Goal: Task Accomplishment & Management: Complete application form

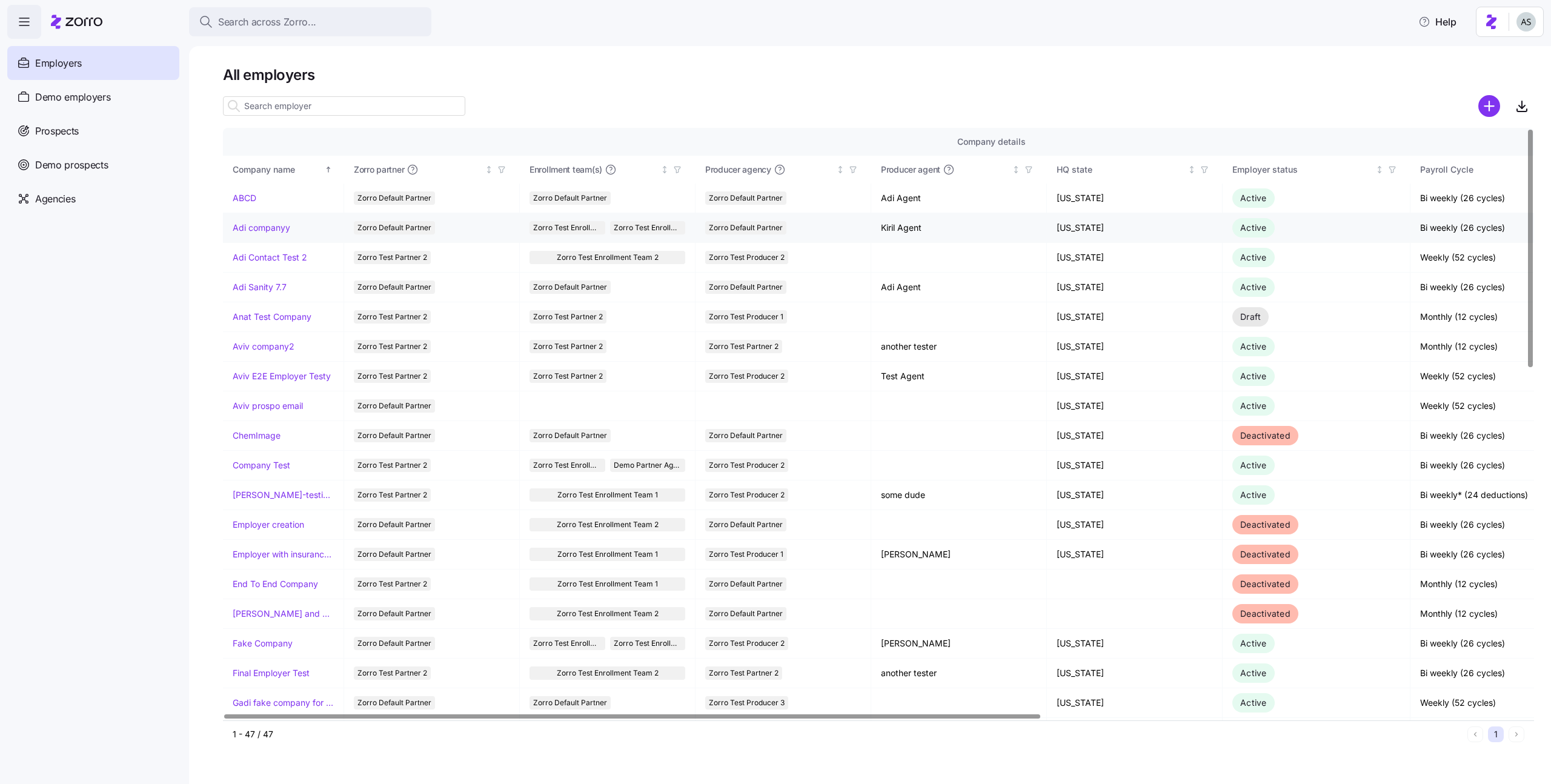
click at [283, 231] on link "Adi companyy" at bounding box center [261, 227] width 57 height 12
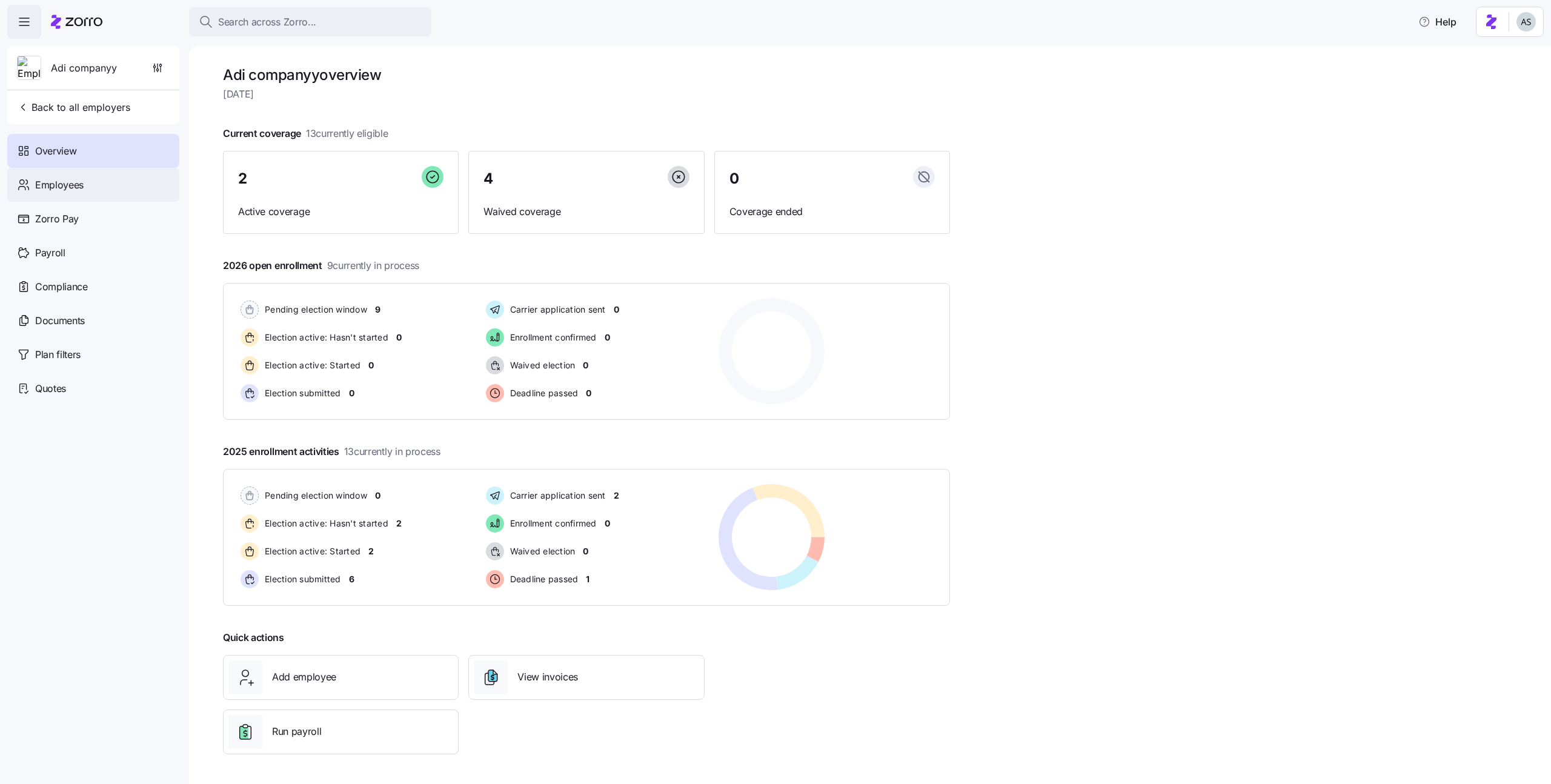
click at [116, 195] on div "Employees" at bounding box center [93, 185] width 172 height 34
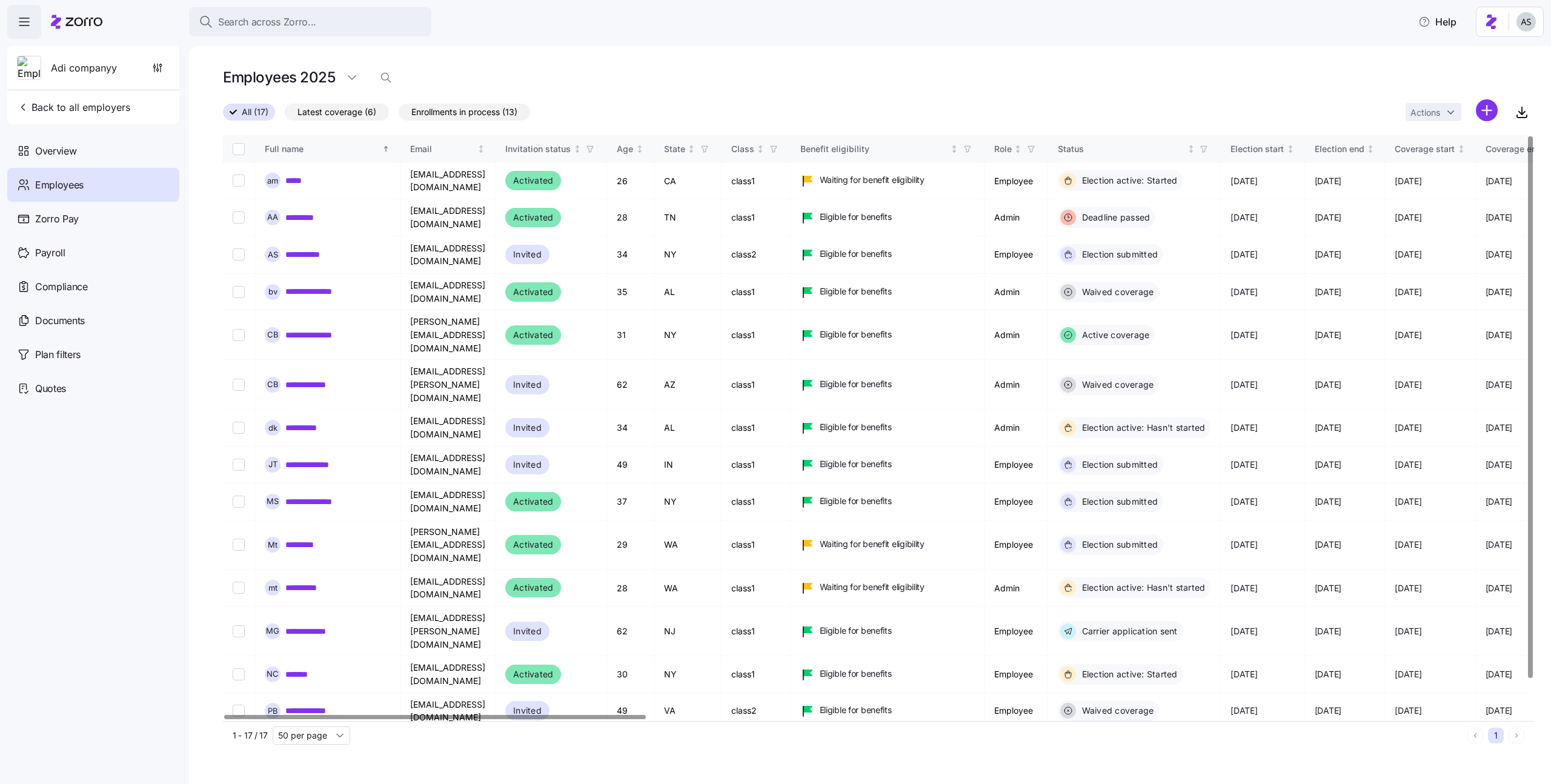
scroll to position [38, 0]
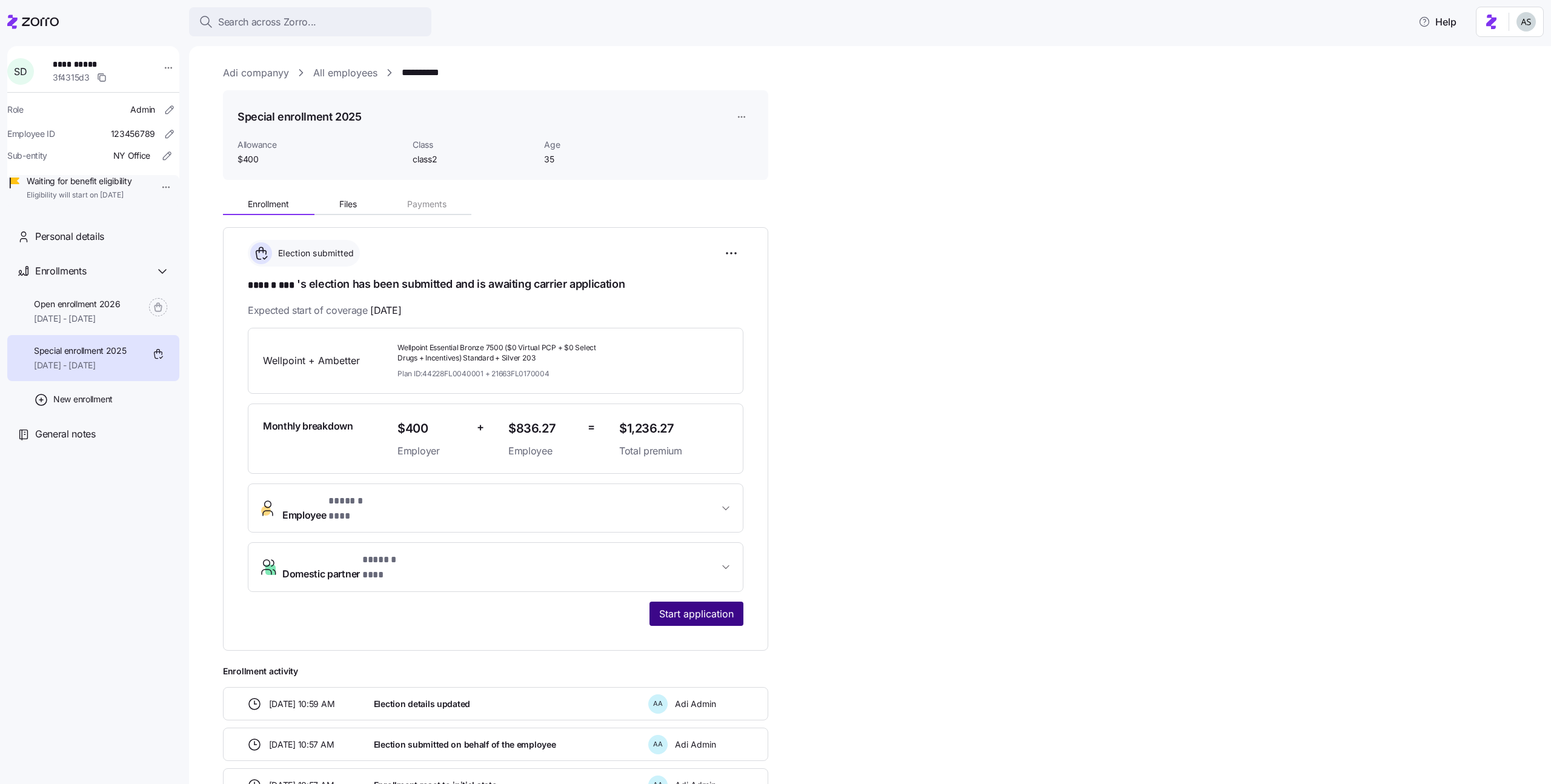
click at [690, 602] on button "Start application" at bounding box center [697, 614] width 94 height 24
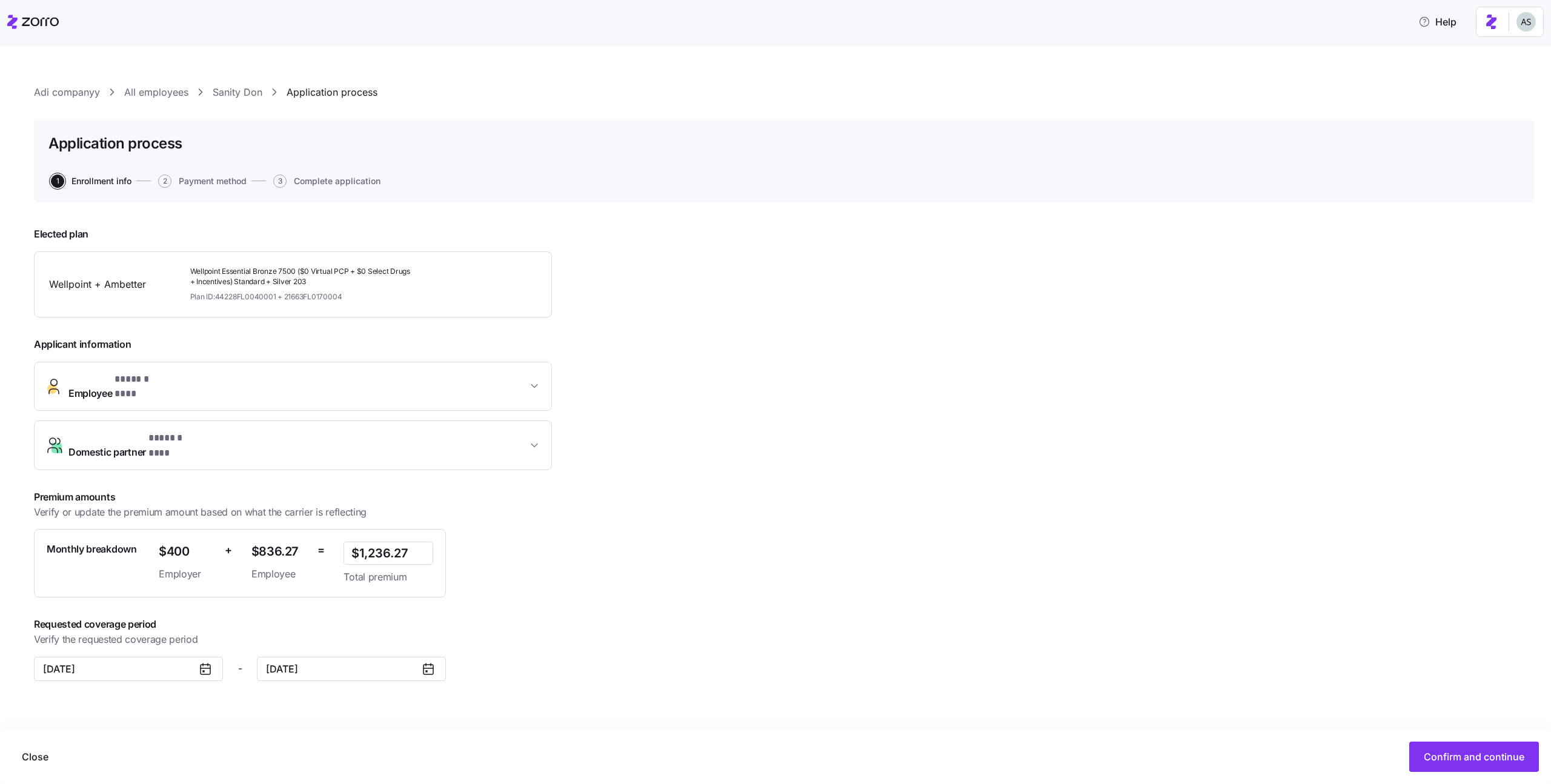
click at [253, 378] on span "Employee * ****** *** *" at bounding box center [298, 386] width 458 height 29
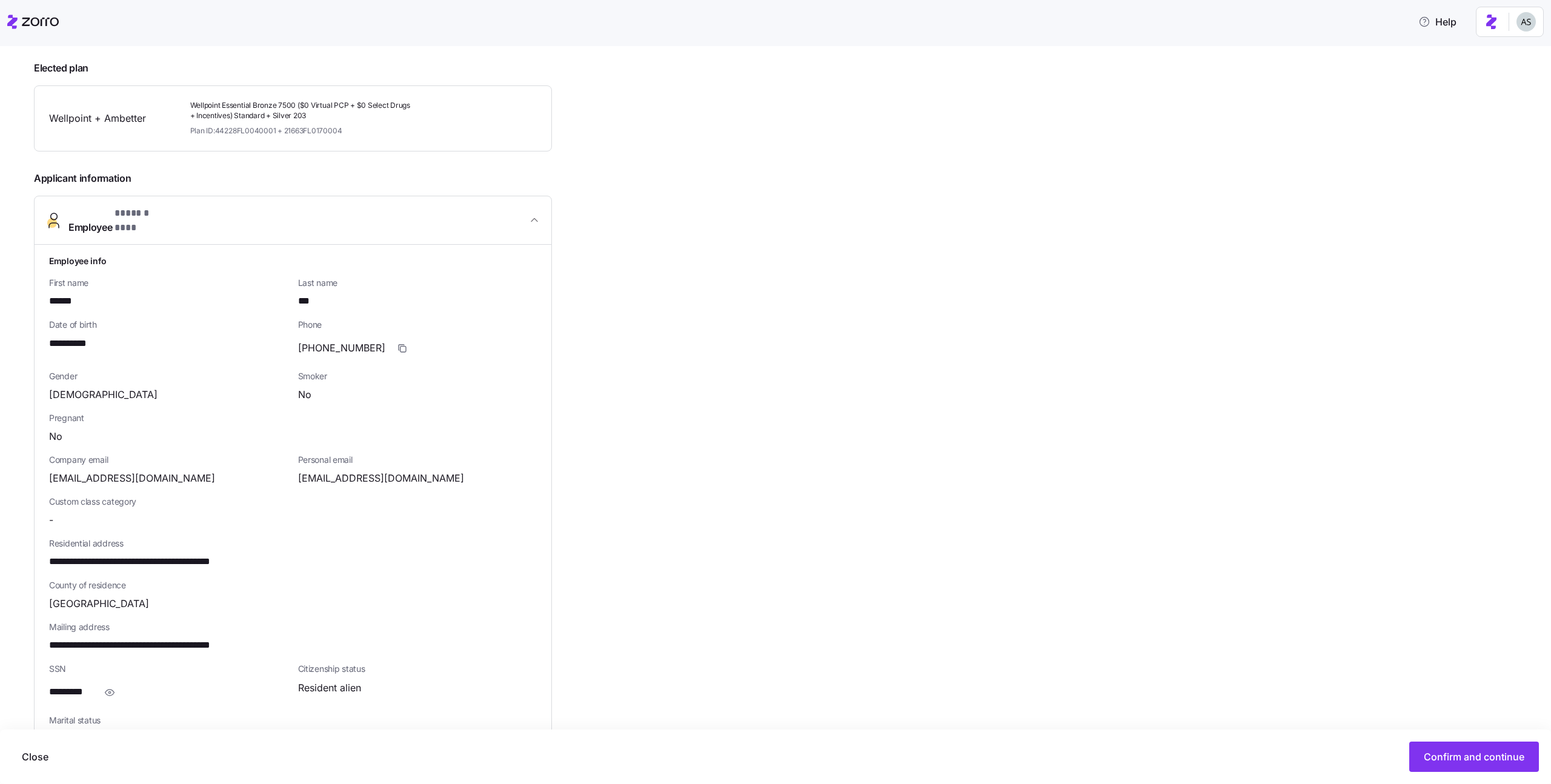
scroll to position [13, 0]
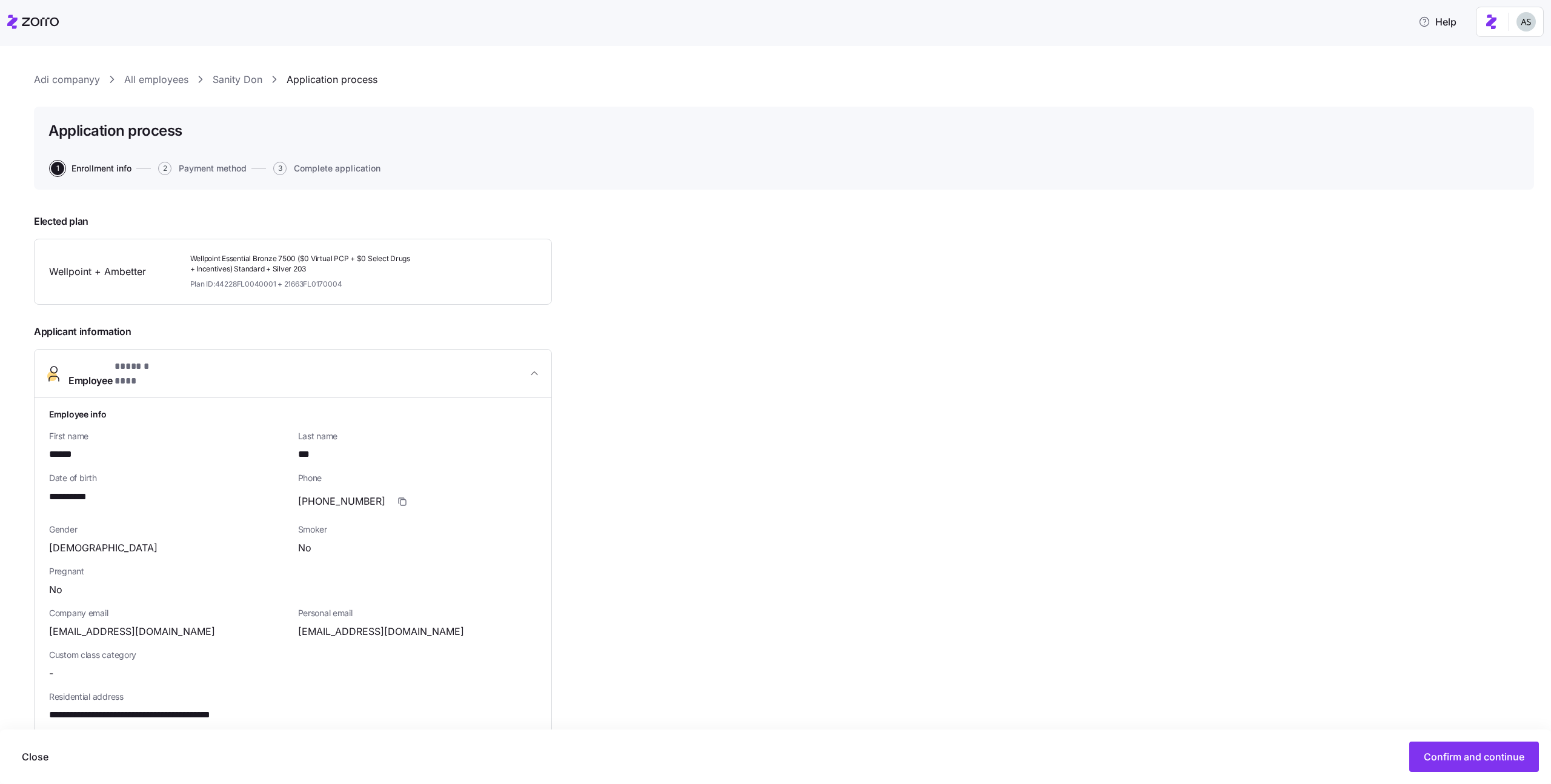
click at [257, 371] on span "Employee * ****** *** *" at bounding box center [298, 374] width 458 height 29
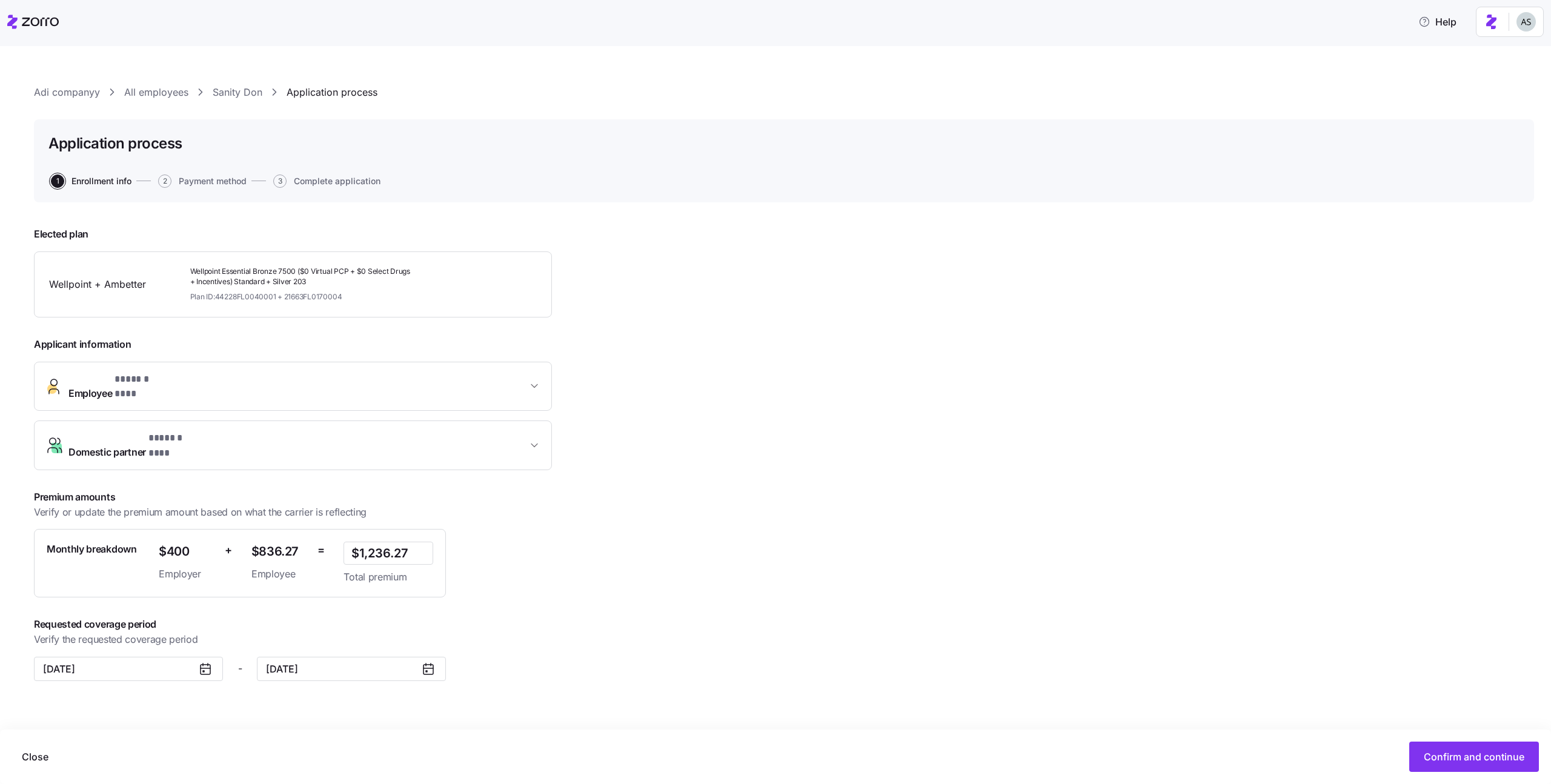
scroll to position [0, 0]
click at [254, 431] on span "Domestic partner * ****** *** *" at bounding box center [298, 445] width 458 height 29
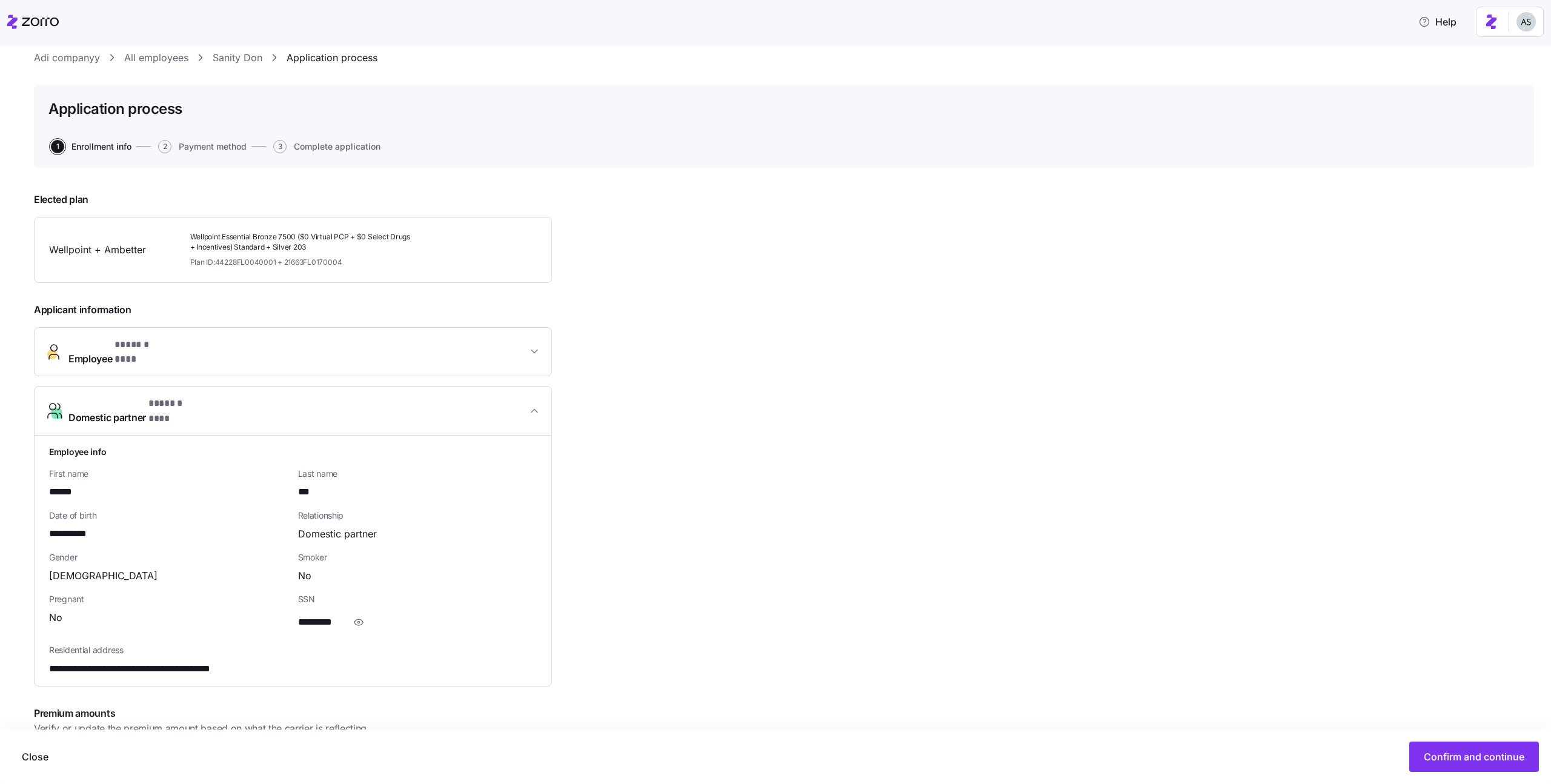
scroll to position [38, 0]
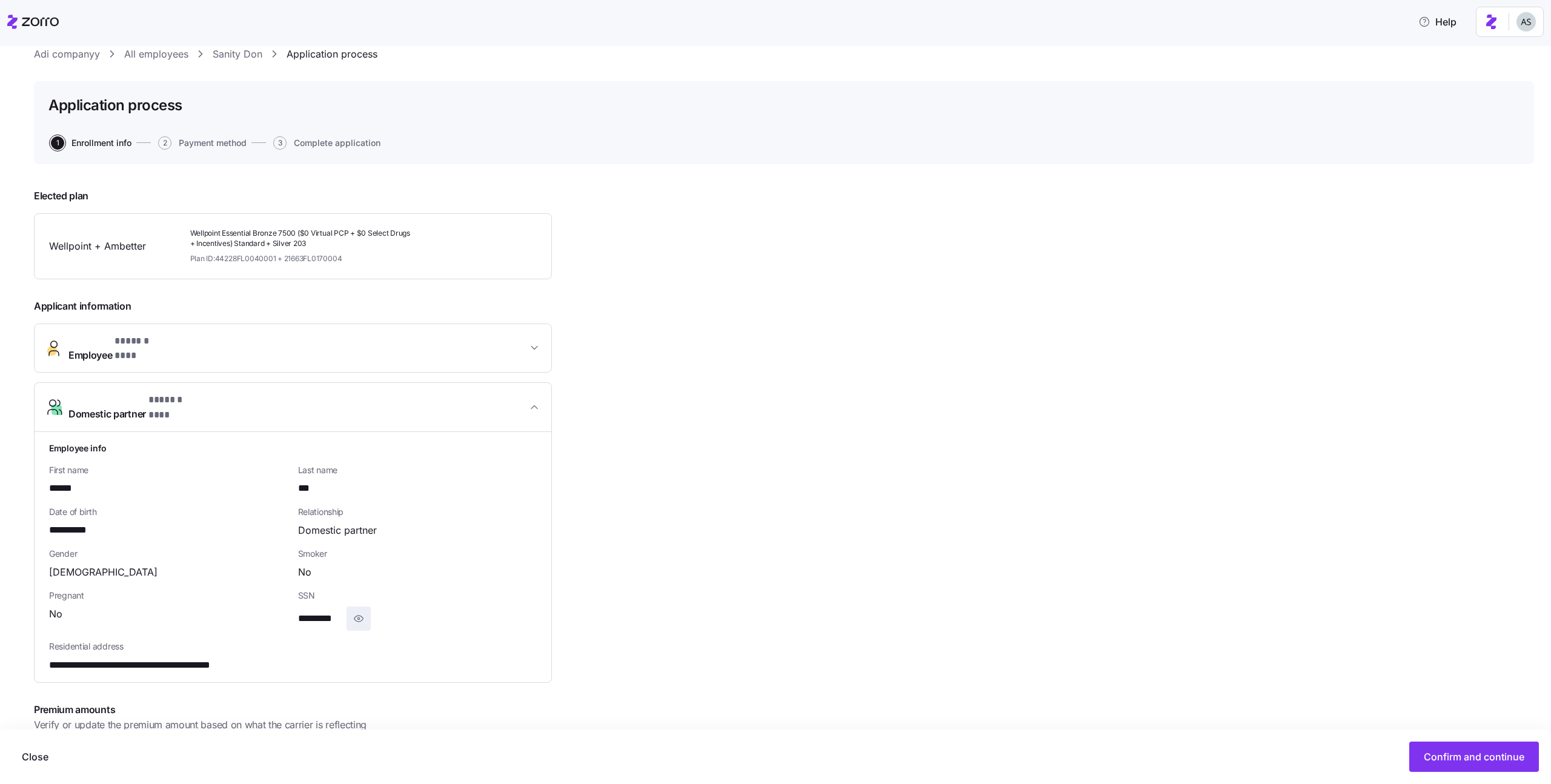
click at [361, 611] on icon "button" at bounding box center [358, 618] width 12 height 14
click at [369, 611] on icon "button" at bounding box center [375, 618] width 12 height 14
click at [353, 611] on icon "button" at bounding box center [358, 618] width 12 height 14
click at [372, 611] on icon "button" at bounding box center [375, 618] width 12 height 14
click at [343, 383] on button "Domestic partner * ****** *** *" at bounding box center [293, 407] width 517 height 49
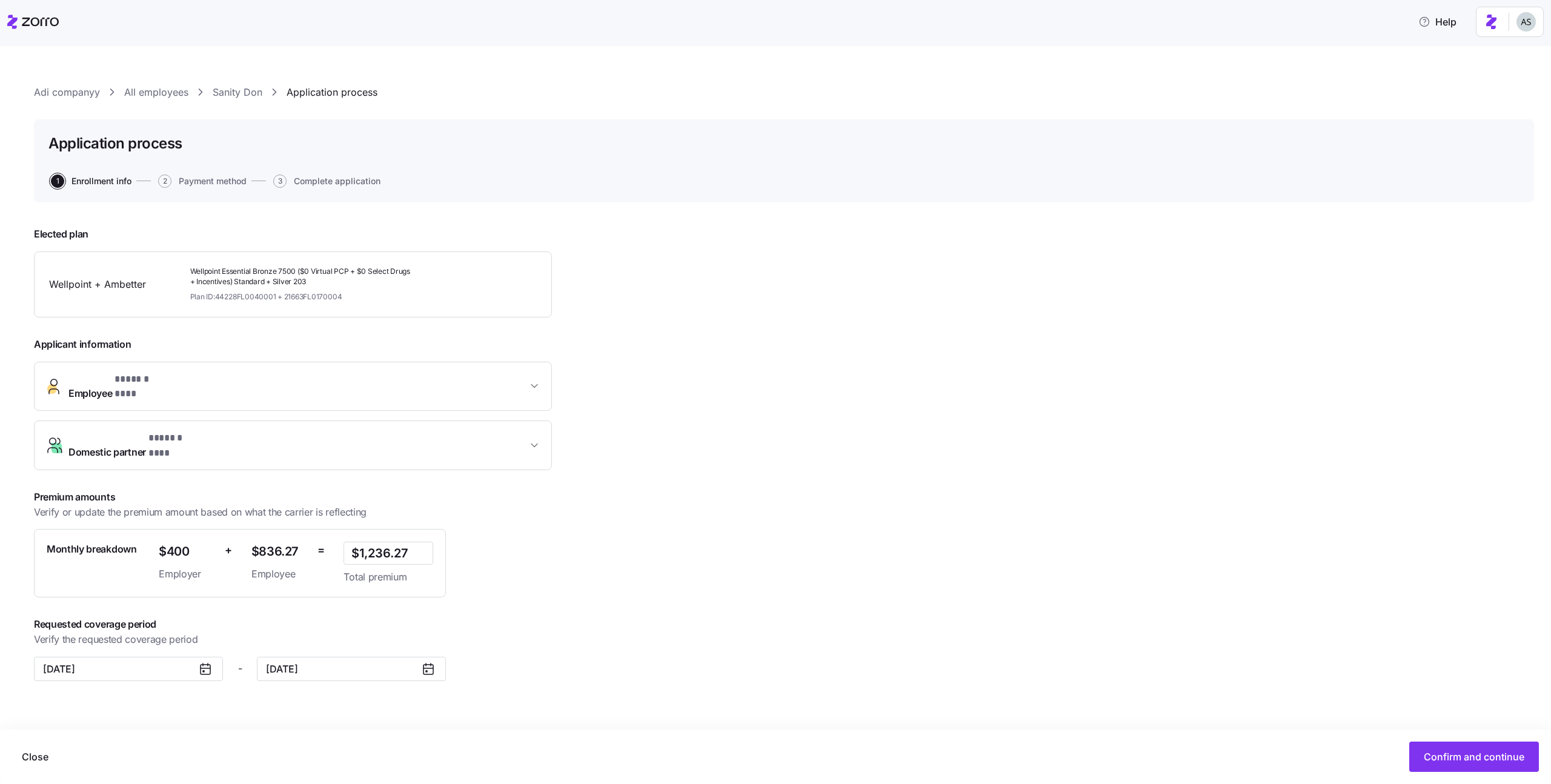
scroll to position [0, 0]
click at [1411, 742] on div "Close Confirm and continue" at bounding box center [776, 757] width 1528 height 30
click at [1189, 640] on div "**********" at bounding box center [783, 479] width 1500 height 525
click at [1440, 737] on div "Close Confirm and continue" at bounding box center [775, 757] width 1551 height 54
click at [1445, 750] on span "Confirm and continue" at bounding box center [1474, 756] width 101 height 14
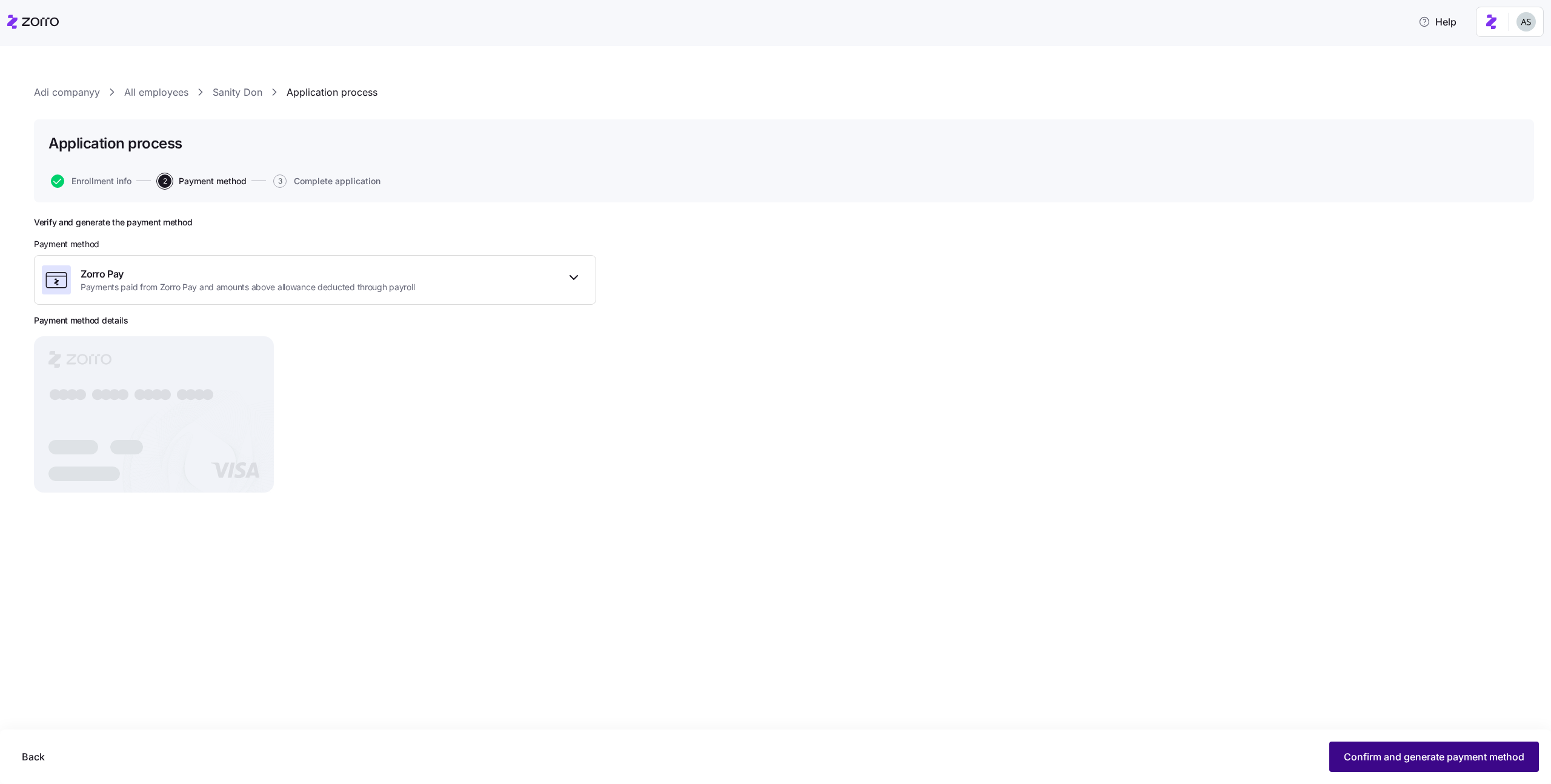
click at [1408, 757] on span "Confirm and generate payment method" at bounding box center [1435, 756] width 180 height 14
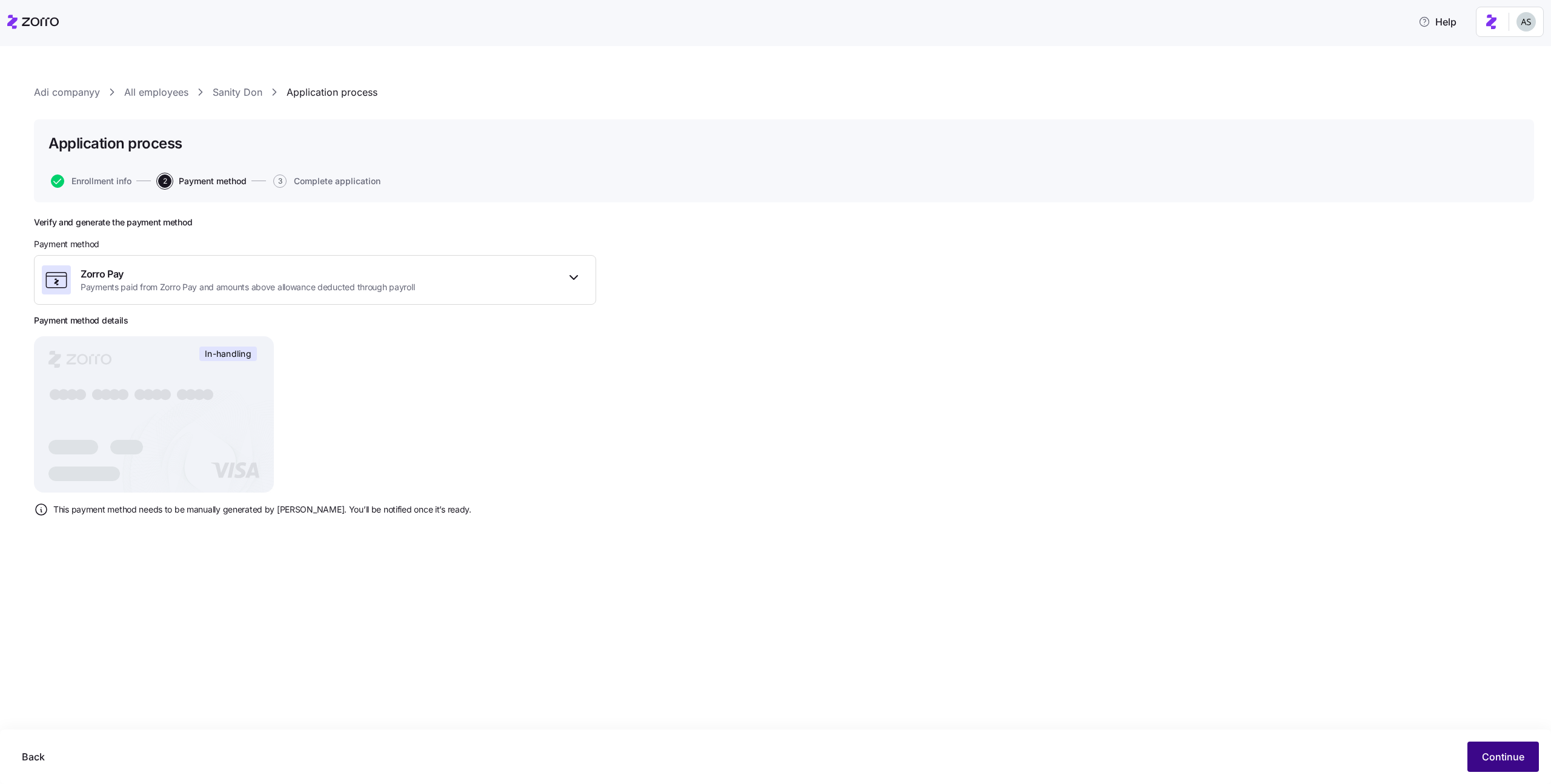
click at [1490, 749] on span "Continue" at bounding box center [1503, 756] width 42 height 14
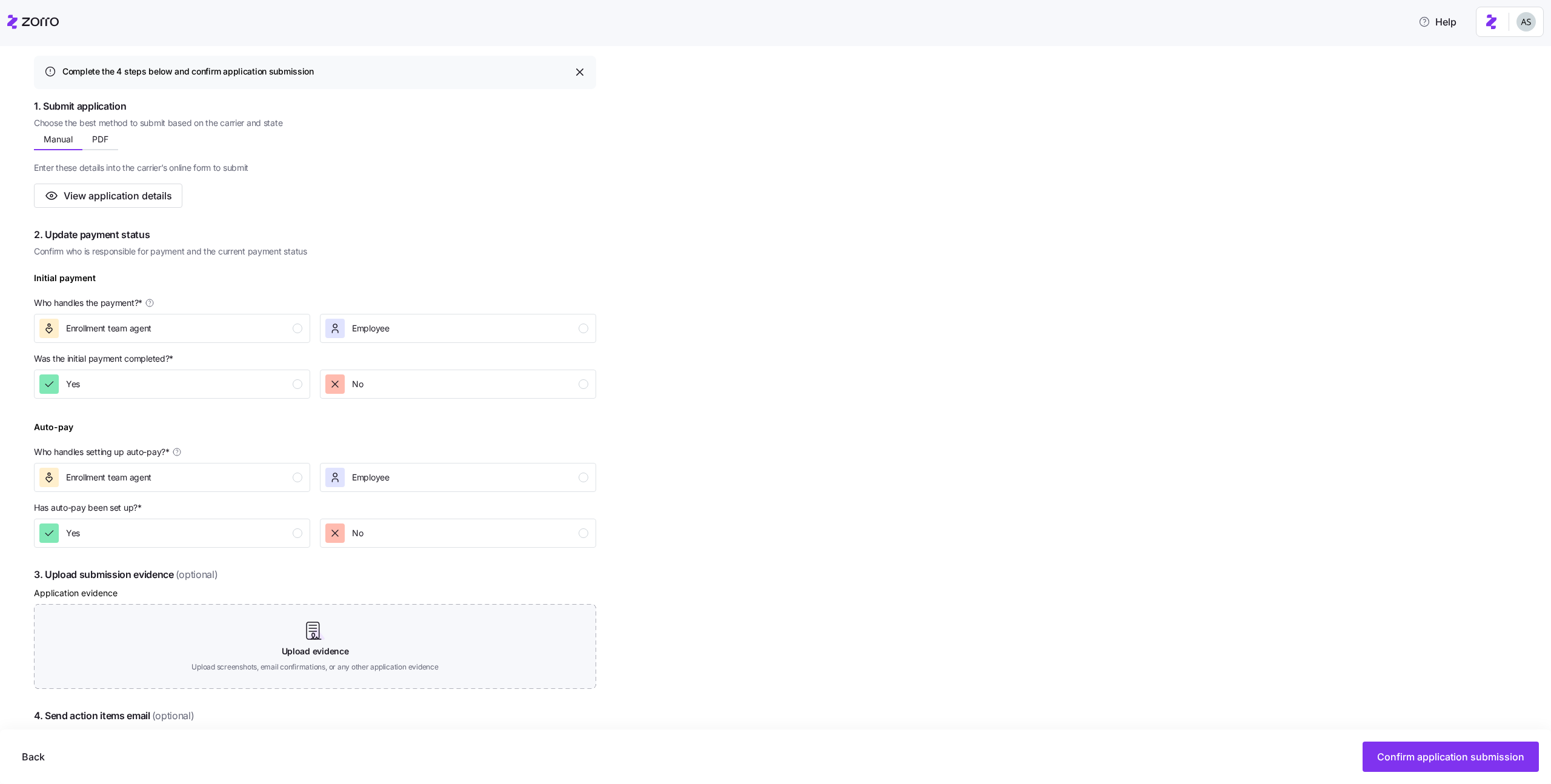
scroll to position [277, 0]
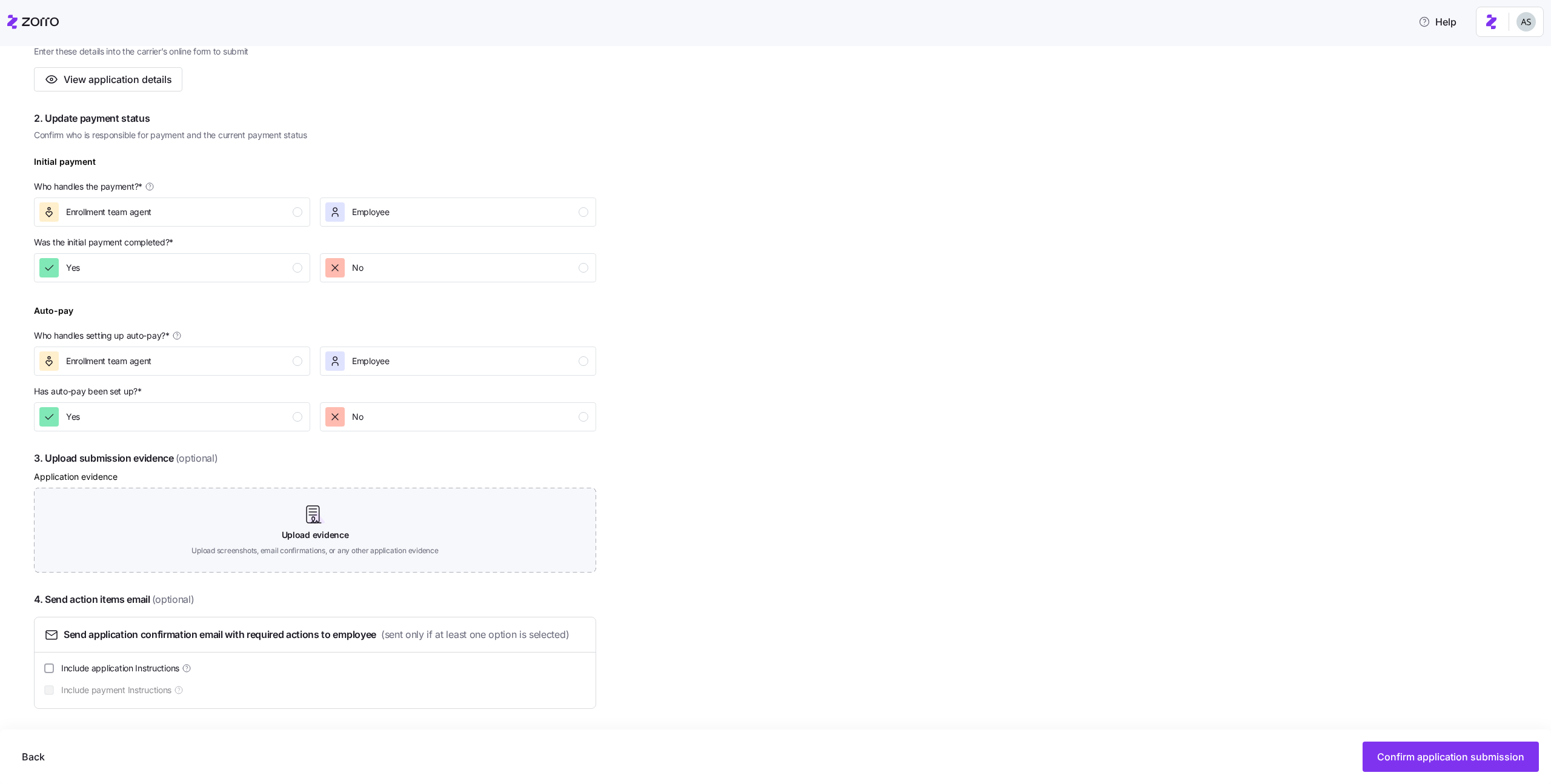
click at [266, 236] on div "Was the initial payment completed? * Yes No" at bounding box center [315, 258] width 572 height 55
click at [266, 233] on div "Was the initial payment completed? * Yes No" at bounding box center [315, 258] width 572 height 55
click at [379, 208] on span "Employee" at bounding box center [371, 211] width 38 height 12
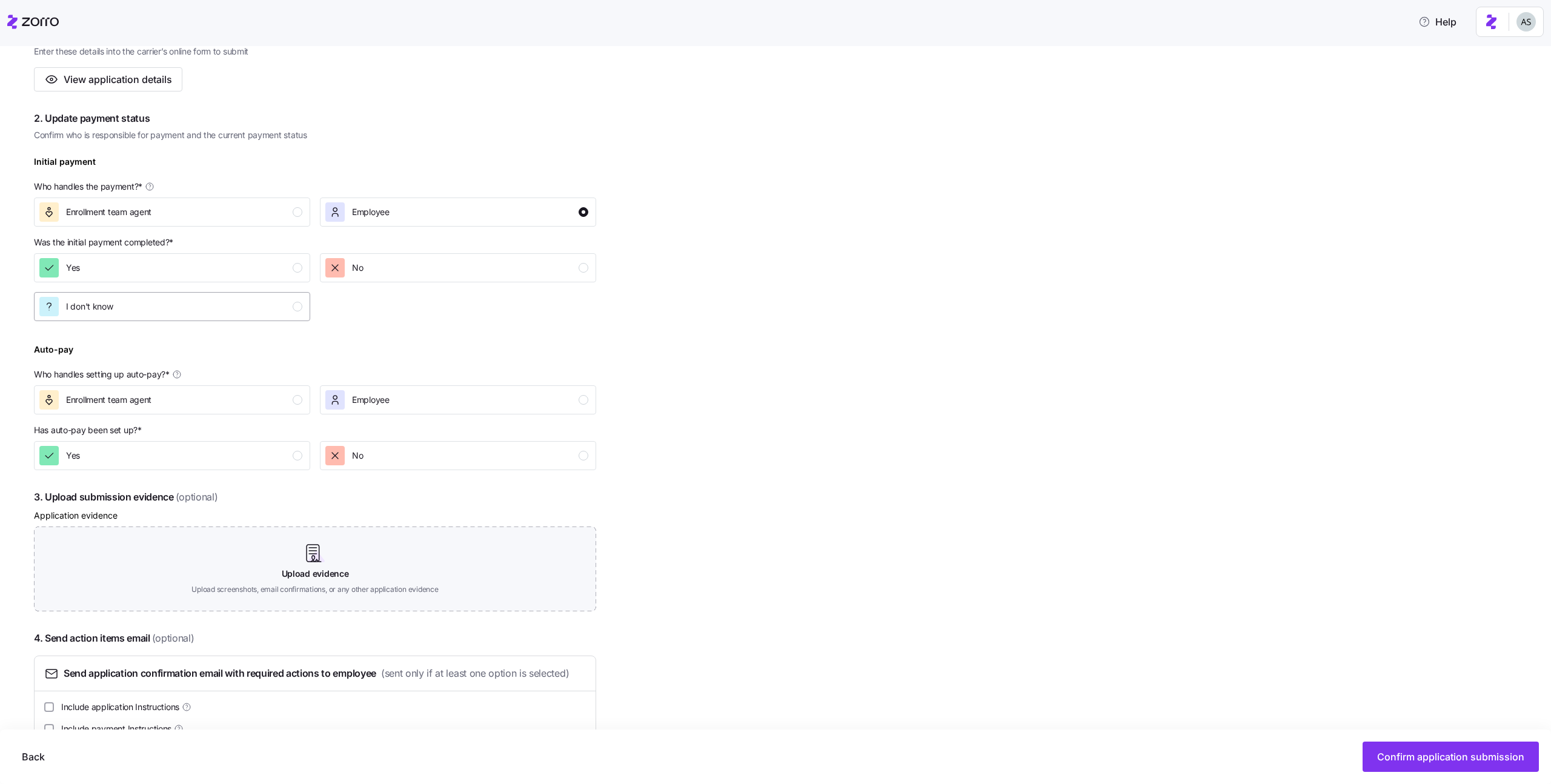
click at [291, 307] on div "I don't know" at bounding box center [171, 306] width 263 height 20
click at [430, 408] on div "Employee" at bounding box center [457, 399] width 263 height 20
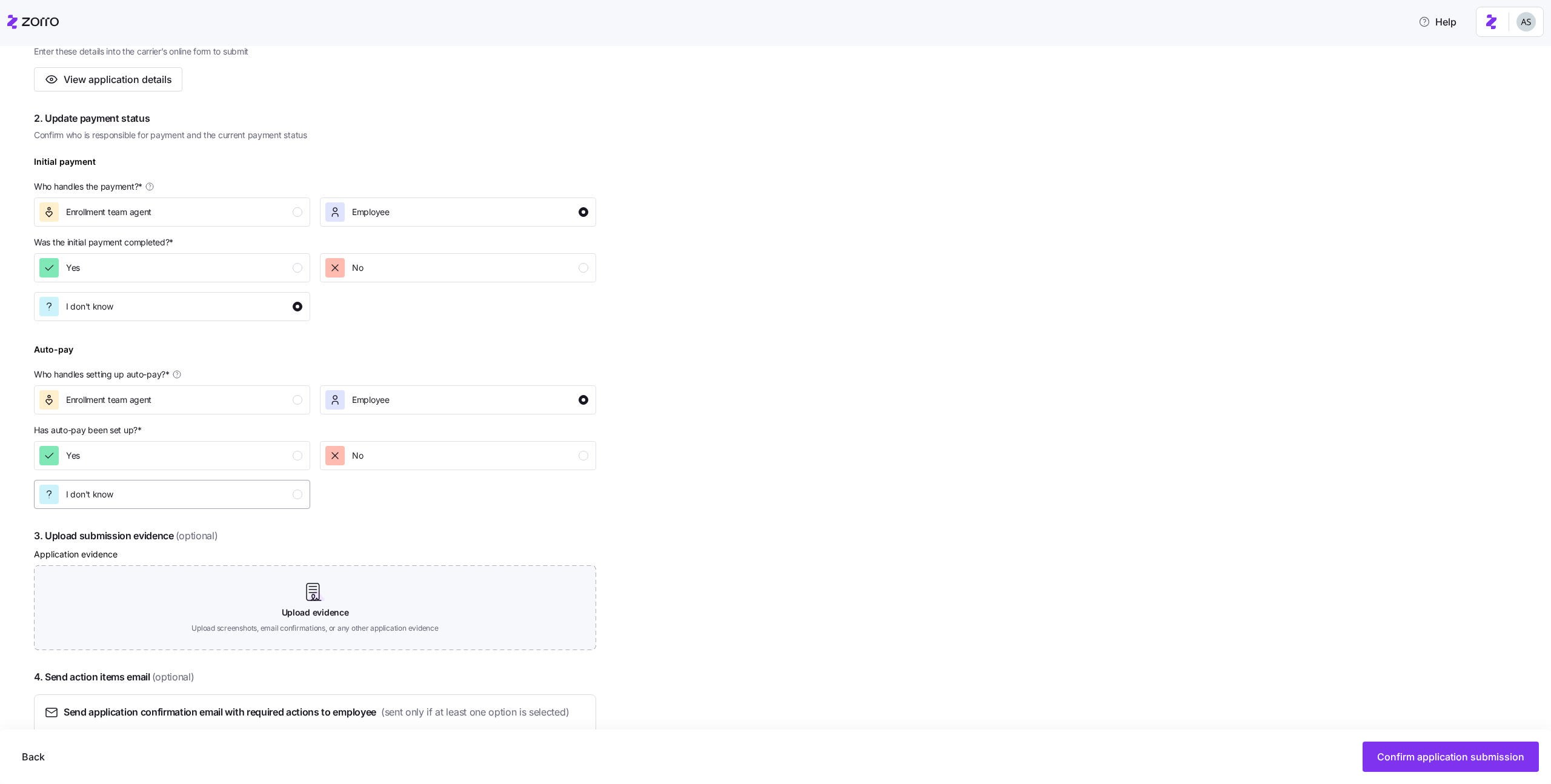
click at [134, 498] on div "I don't know" at bounding box center [171, 494] width 263 height 20
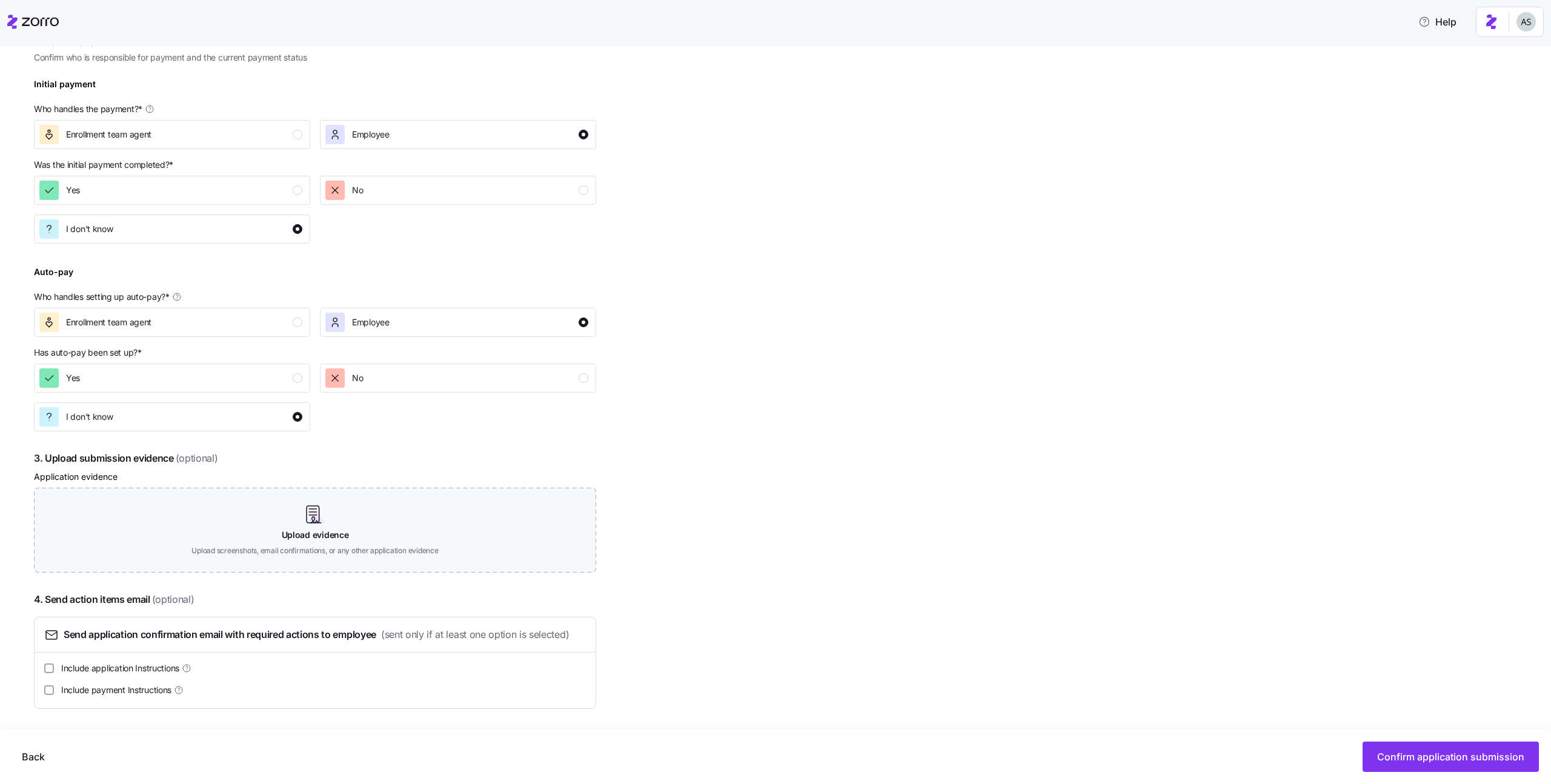
click at [454, 583] on div "Complete the 4 steps below and confirm application submission 1. Submit applica…" at bounding box center [315, 285] width 563 height 847
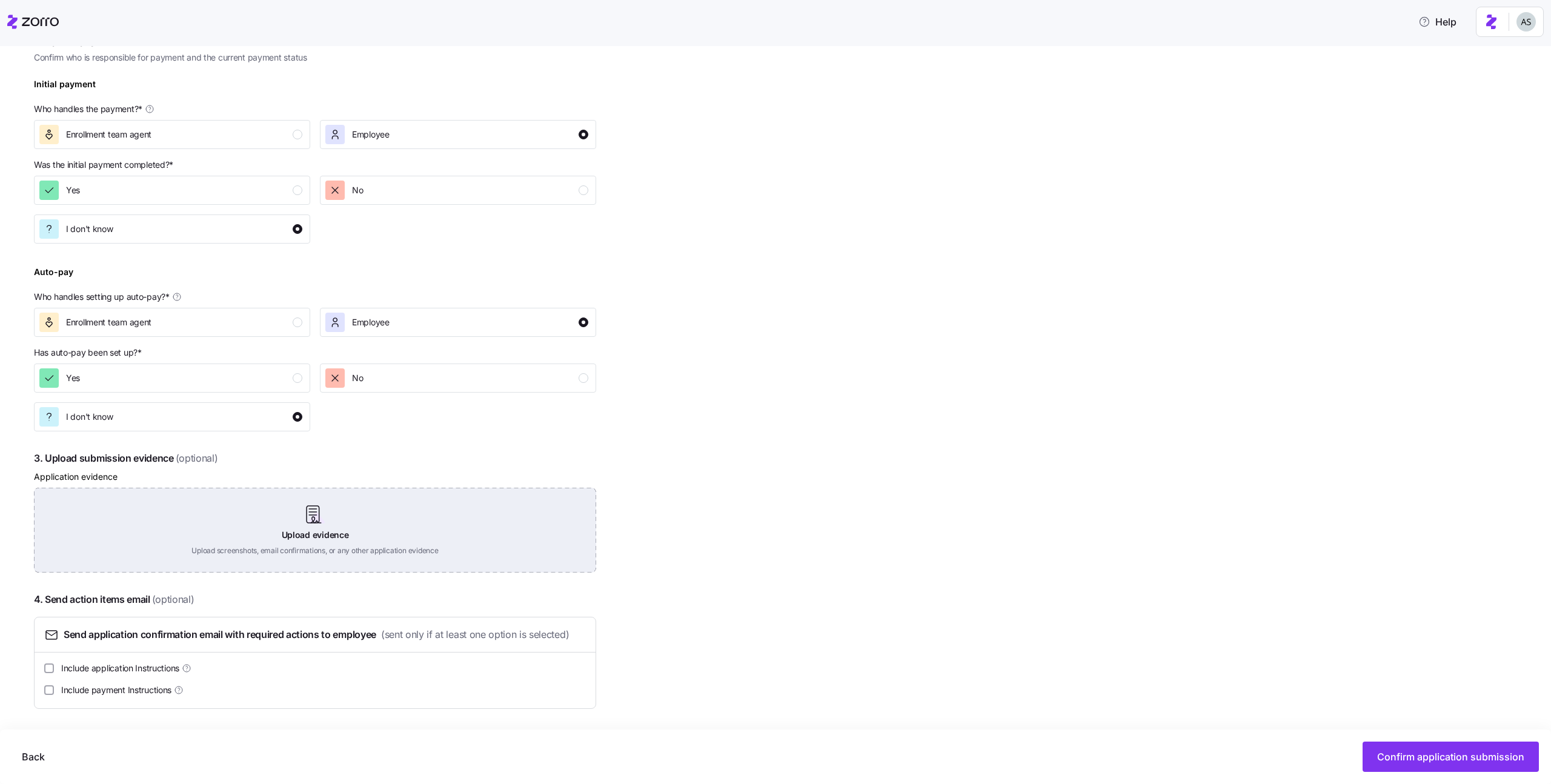
click at [443, 565] on div "Upload evidence Upload screenshots, email confirmations, or any other applicati…" at bounding box center [315, 530] width 563 height 85
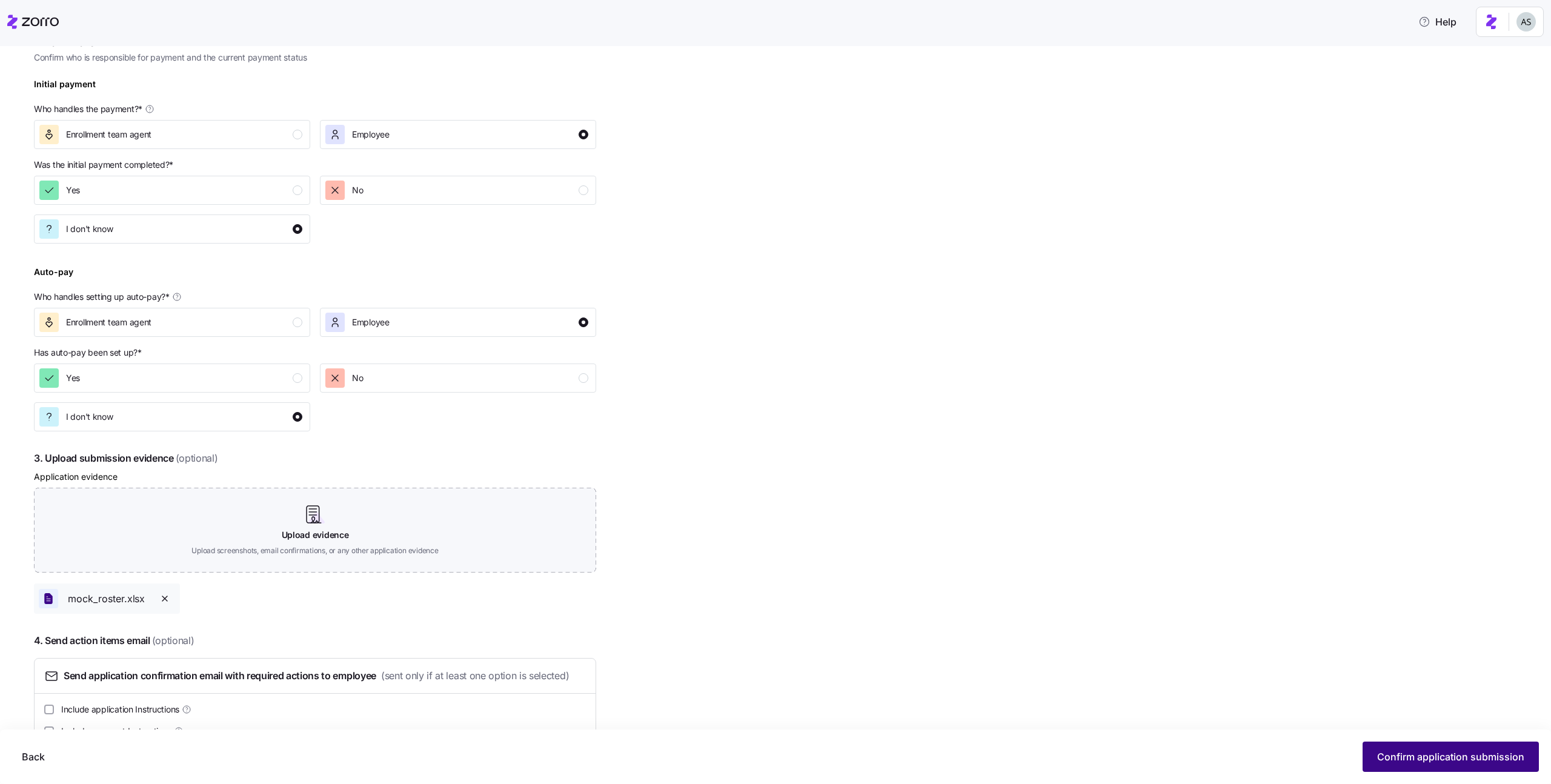
click at [1375, 742] on div "Back Confirm application submission" at bounding box center [776, 757] width 1528 height 30
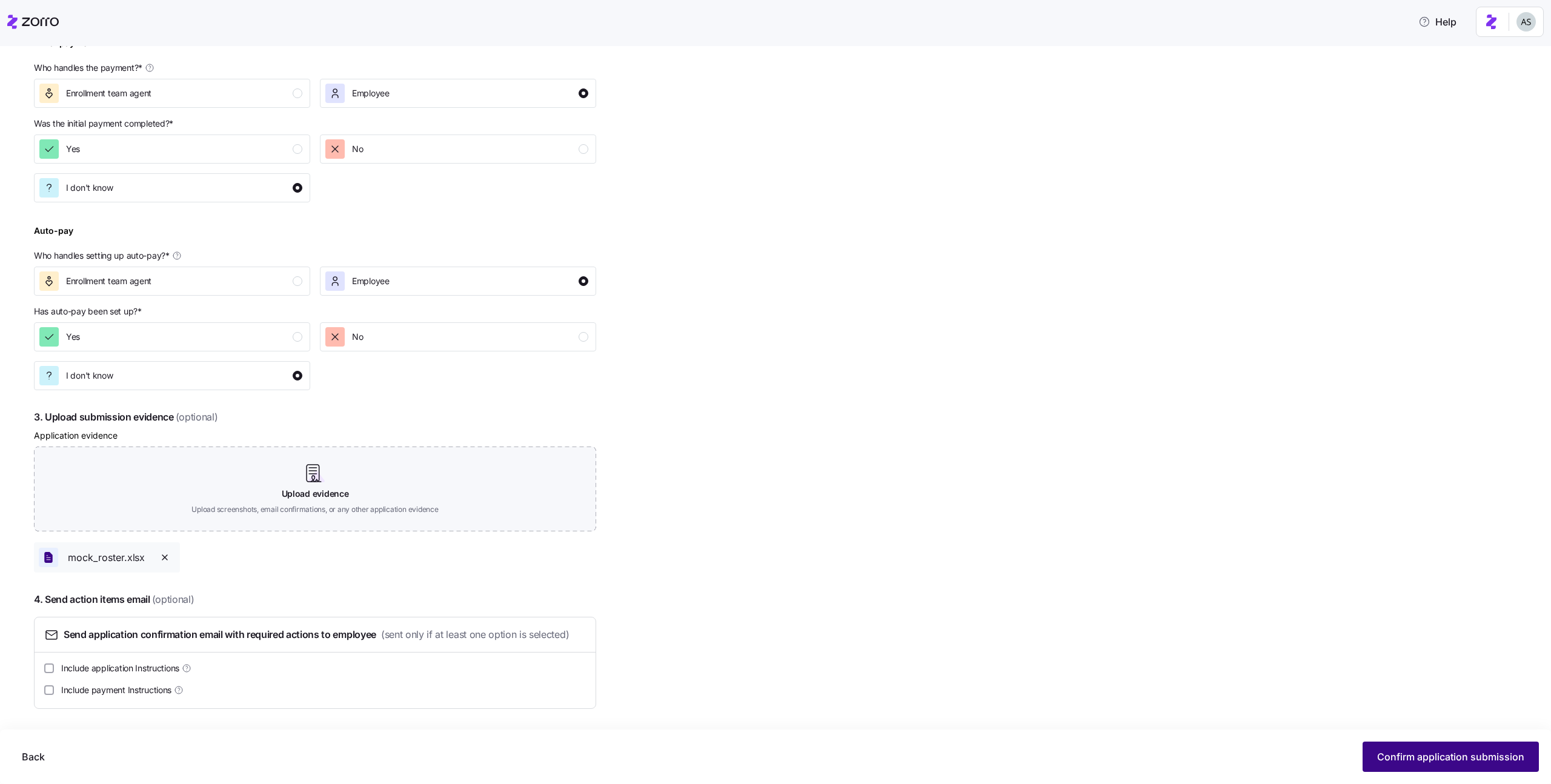
click at [1409, 760] on span "Confirm application submission" at bounding box center [1450, 756] width 147 height 14
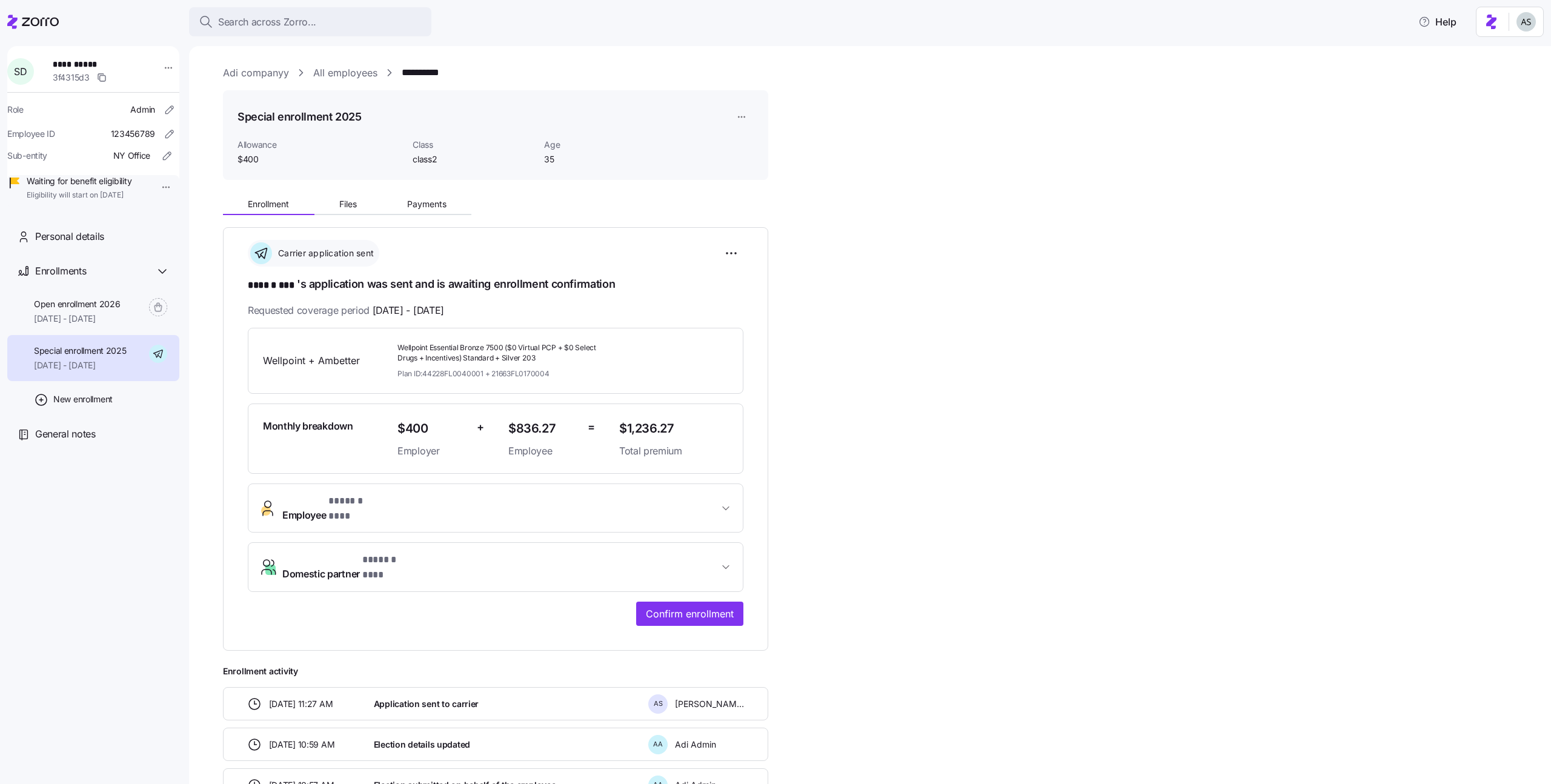
click at [341, 191] on div "Enrollment Files Payments" at bounding box center [495, 202] width 546 height 25
click at [341, 194] on div "Enrollment Files Payments" at bounding box center [495, 202] width 546 height 25
click at [350, 208] on span "Files" at bounding box center [348, 204] width 18 height 8
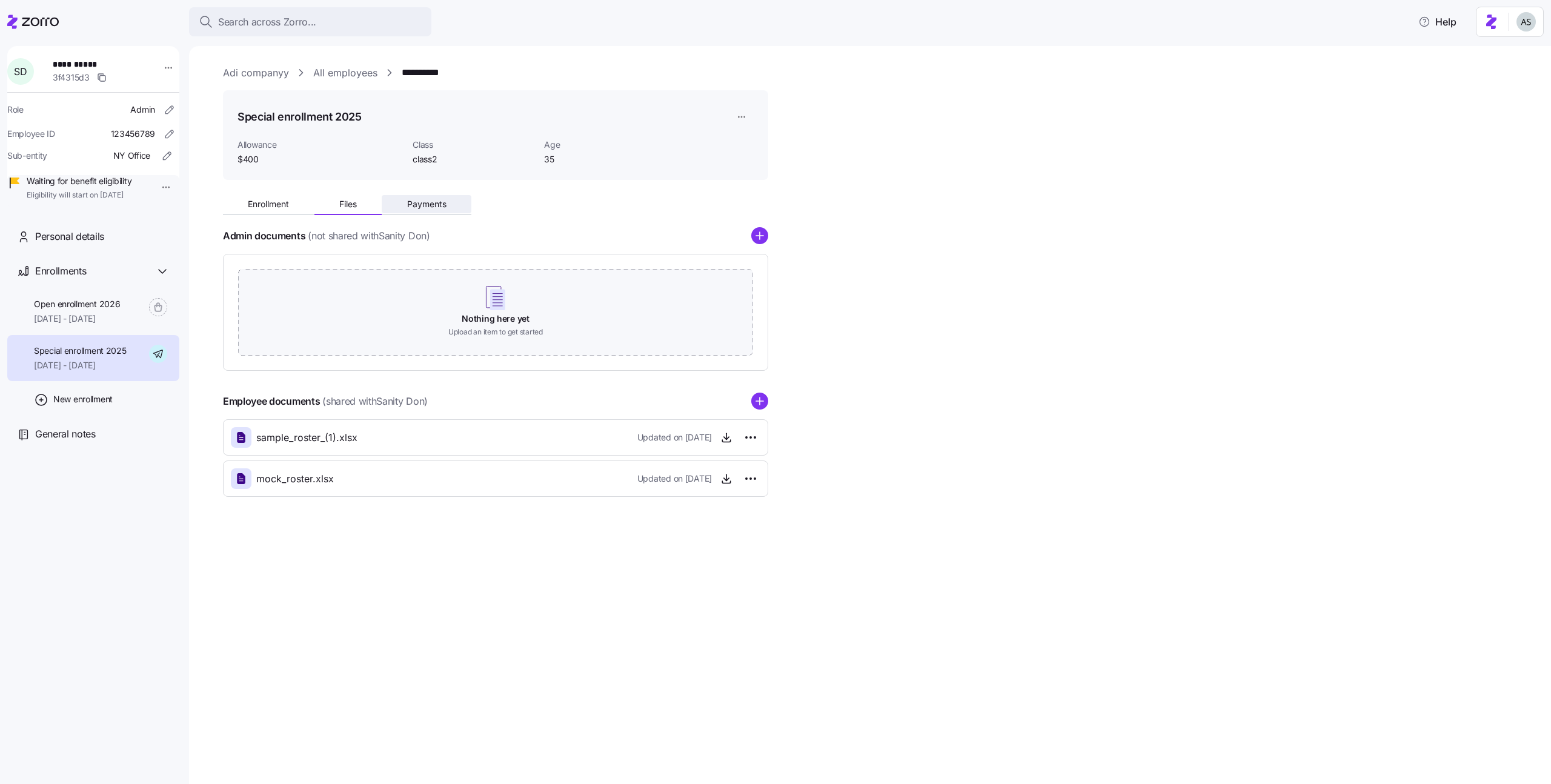
click at [444, 209] on button "Payments" at bounding box center [426, 204] width 89 height 18
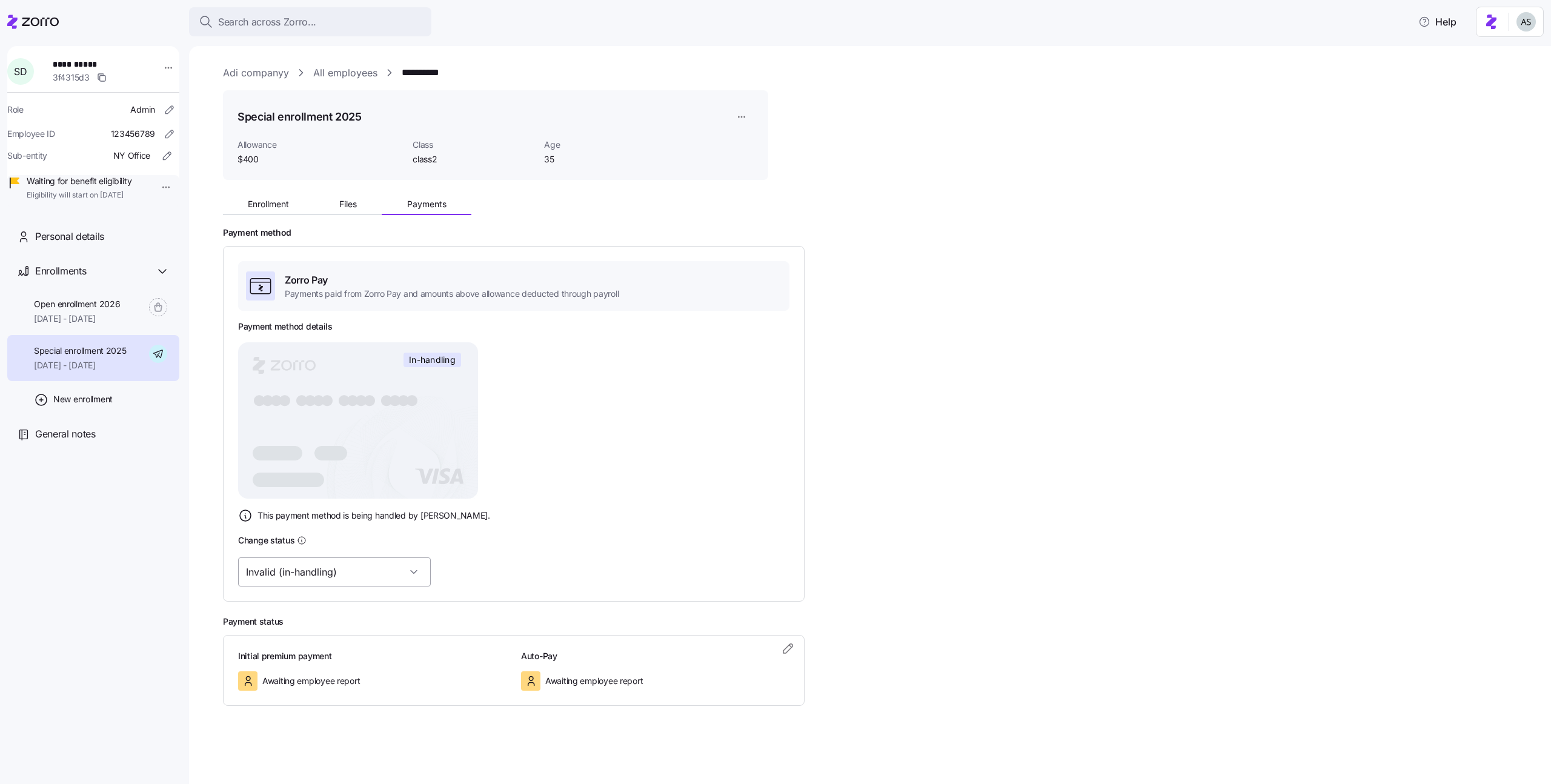
click at [322, 579] on input "Invalid (in-handling)" at bounding box center [334, 571] width 193 height 29
click at [316, 625] on div "Valid" at bounding box center [316, 633] width 145 height 25
type input "Valid"
click at [1520, 21] on html "**********" at bounding box center [775, 388] width 1551 height 776
click at [1498, 69] on div "Log out" at bounding box center [1495, 74] width 47 height 13
